Goal: Task Accomplishment & Management: Manage account settings

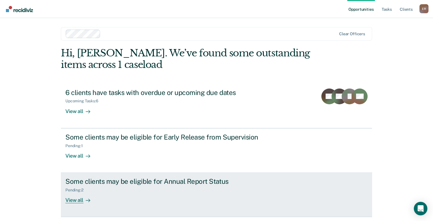
click at [110, 183] on div "Some clients may be eligible for Annual Report Status" at bounding box center [164, 182] width 198 height 8
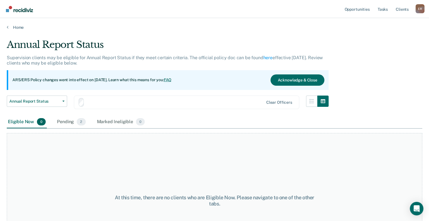
click at [110, 183] on div "At this time, there are no clients who are Eligible Now. Please navigate to one…" at bounding box center [215, 200] width 416 height 135
click at [171, 165] on div "At this time, there are no clients who are Eligible Now. Please navigate to one…" at bounding box center [215, 200] width 416 height 135
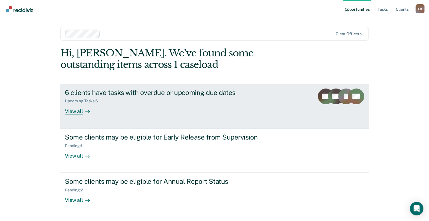
click at [183, 107] on div "6 clients have tasks with overdue or upcoming due dates Upcoming Tasks : 6 View…" at bounding box center [171, 102] width 212 height 26
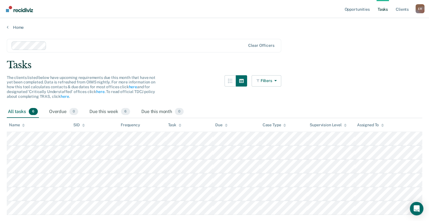
click at [183, 107] on div "Due this month 0" at bounding box center [162, 112] width 45 height 12
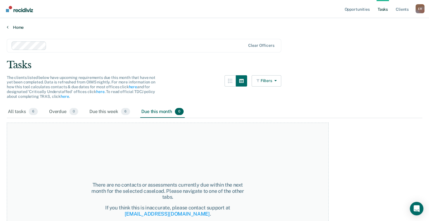
click at [8, 28] on link "Home" at bounding box center [215, 27] width 416 height 5
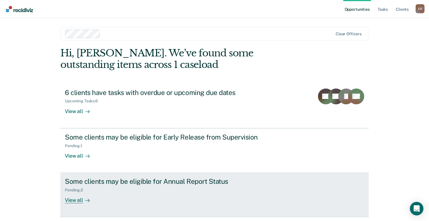
click at [75, 200] on div "View all" at bounding box center [81, 198] width 32 height 11
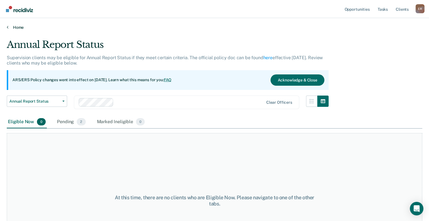
click at [7, 28] on icon at bounding box center [8, 27] width 2 height 5
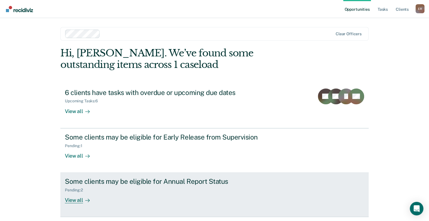
click at [76, 203] on div "View all" at bounding box center [81, 198] width 32 height 11
